Goal: Navigation & Orientation: Find specific page/section

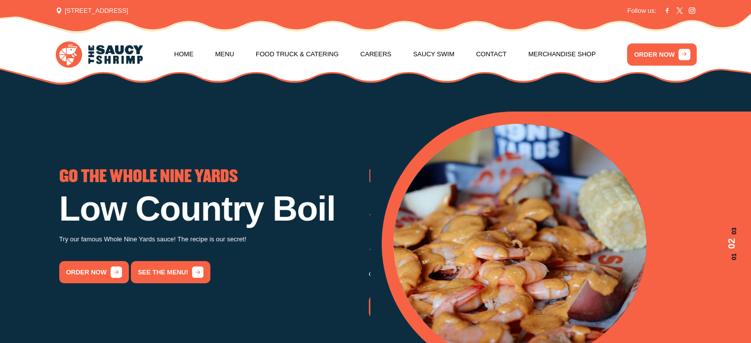
scroll to position [49, 0]
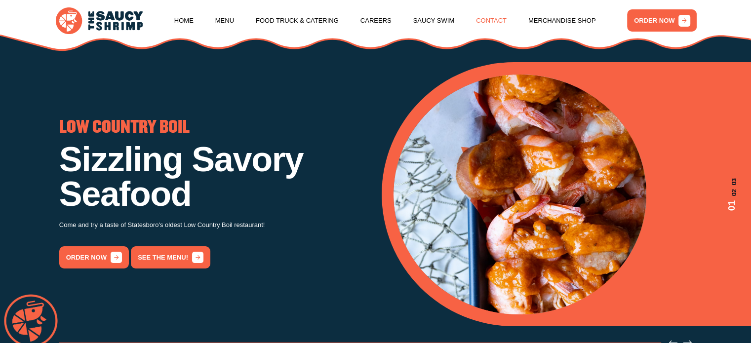
click at [489, 19] on link "Contact" at bounding box center [491, 21] width 31 height 38
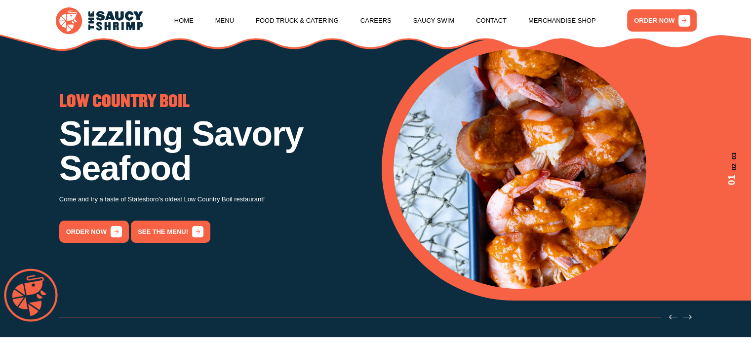
scroll to position [99, 0]
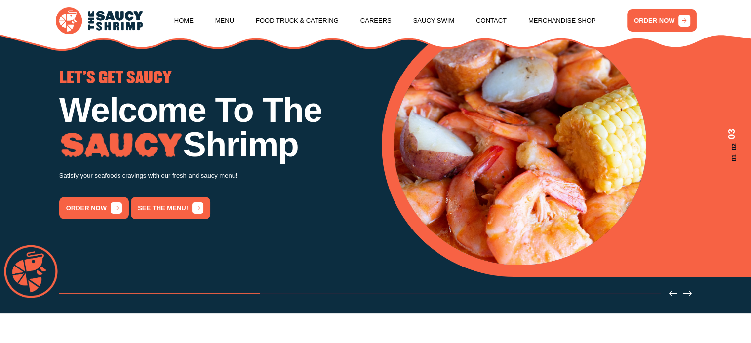
click at [95, 210] on div "LET'S GET SAUCY Welcome To The Shrimp Satisfy your seafoods cravings with our f…" at bounding box center [214, 145] width 310 height 149
click at [95, 210] on link "order now" at bounding box center [94, 208] width 70 height 22
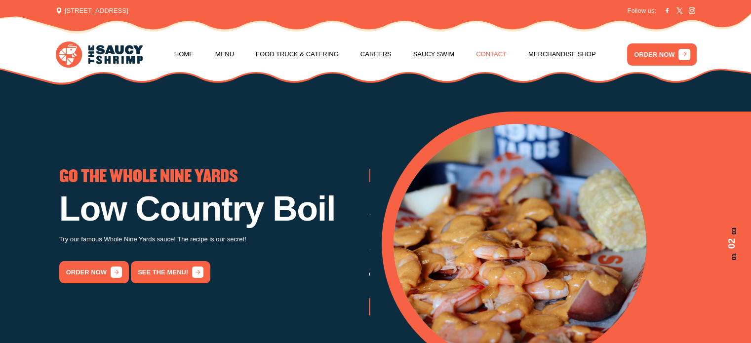
click at [498, 52] on link "Contact" at bounding box center [491, 55] width 31 height 38
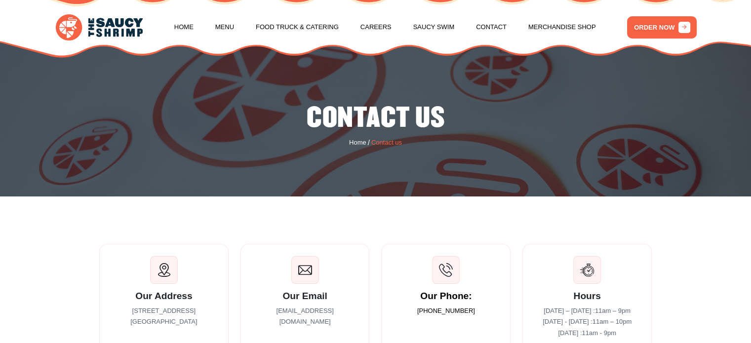
scroll to position [148, 0]
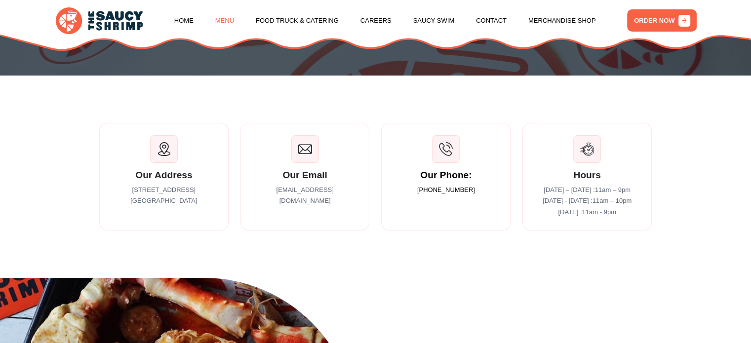
click at [221, 20] on link "Menu" at bounding box center [224, 21] width 19 height 38
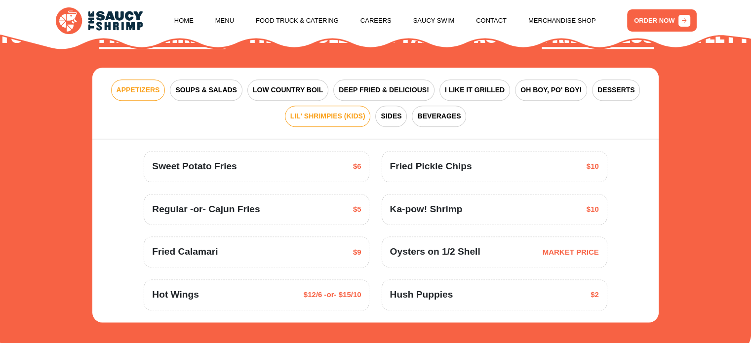
scroll to position [1201, 0]
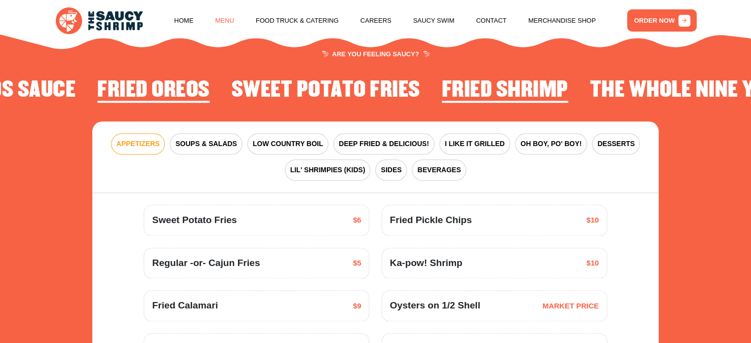
click at [223, 23] on link "Menu" at bounding box center [224, 21] width 19 height 38
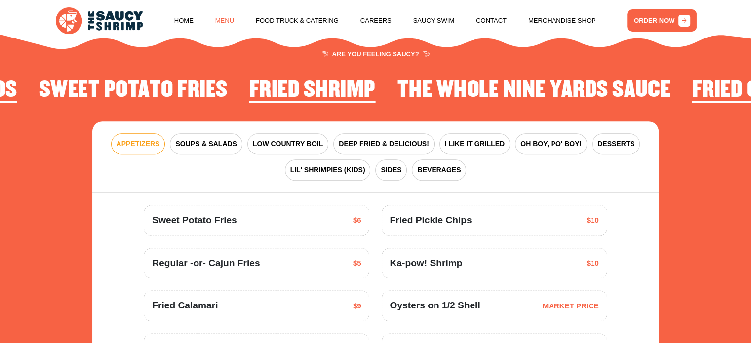
click at [224, 22] on link "Menu" at bounding box center [224, 21] width 19 height 38
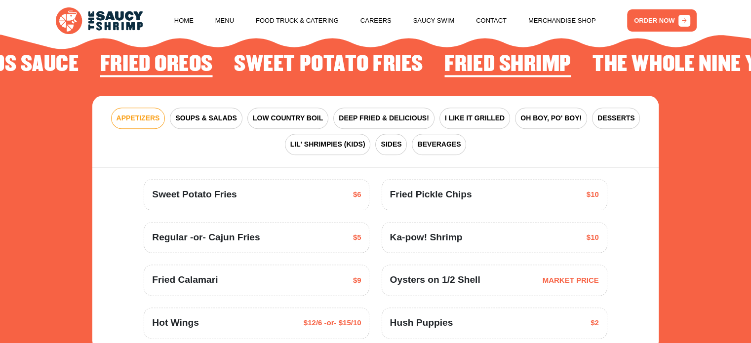
scroll to position [1250, 0]
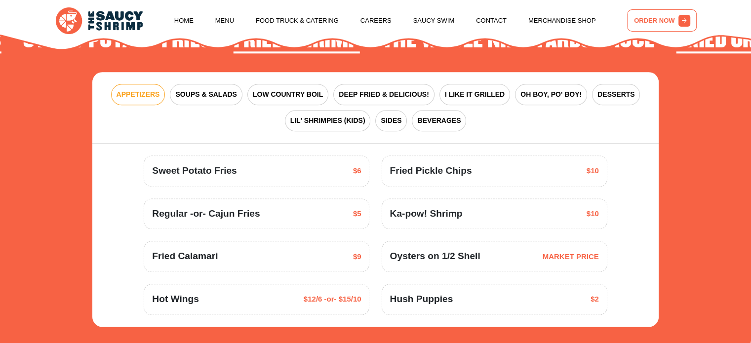
click at [659, 14] on link "ORDER NOW" at bounding box center [662, 20] width 70 height 22
